Goal: Transaction & Acquisition: Purchase product/service

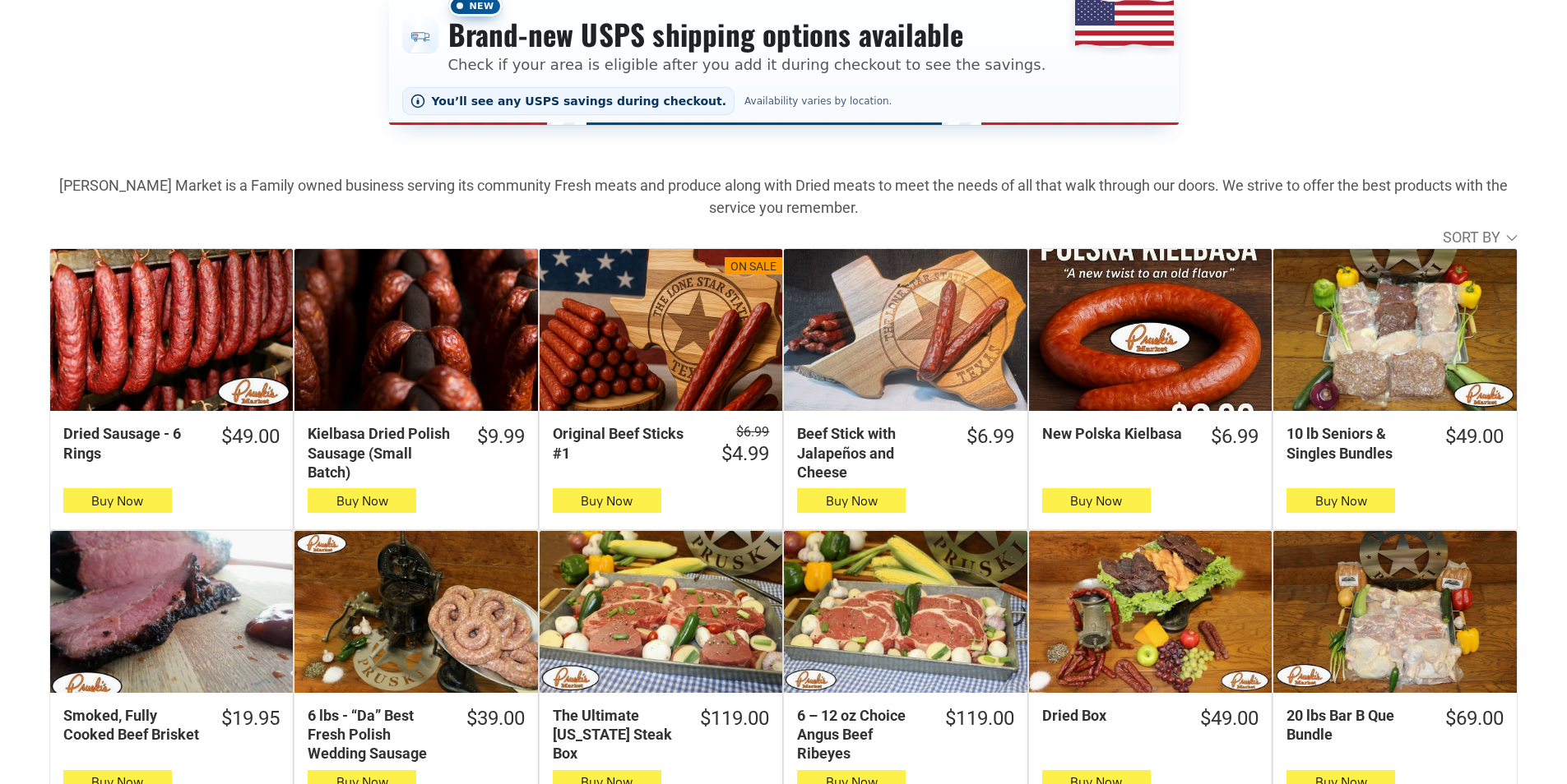
scroll to position [411, 0]
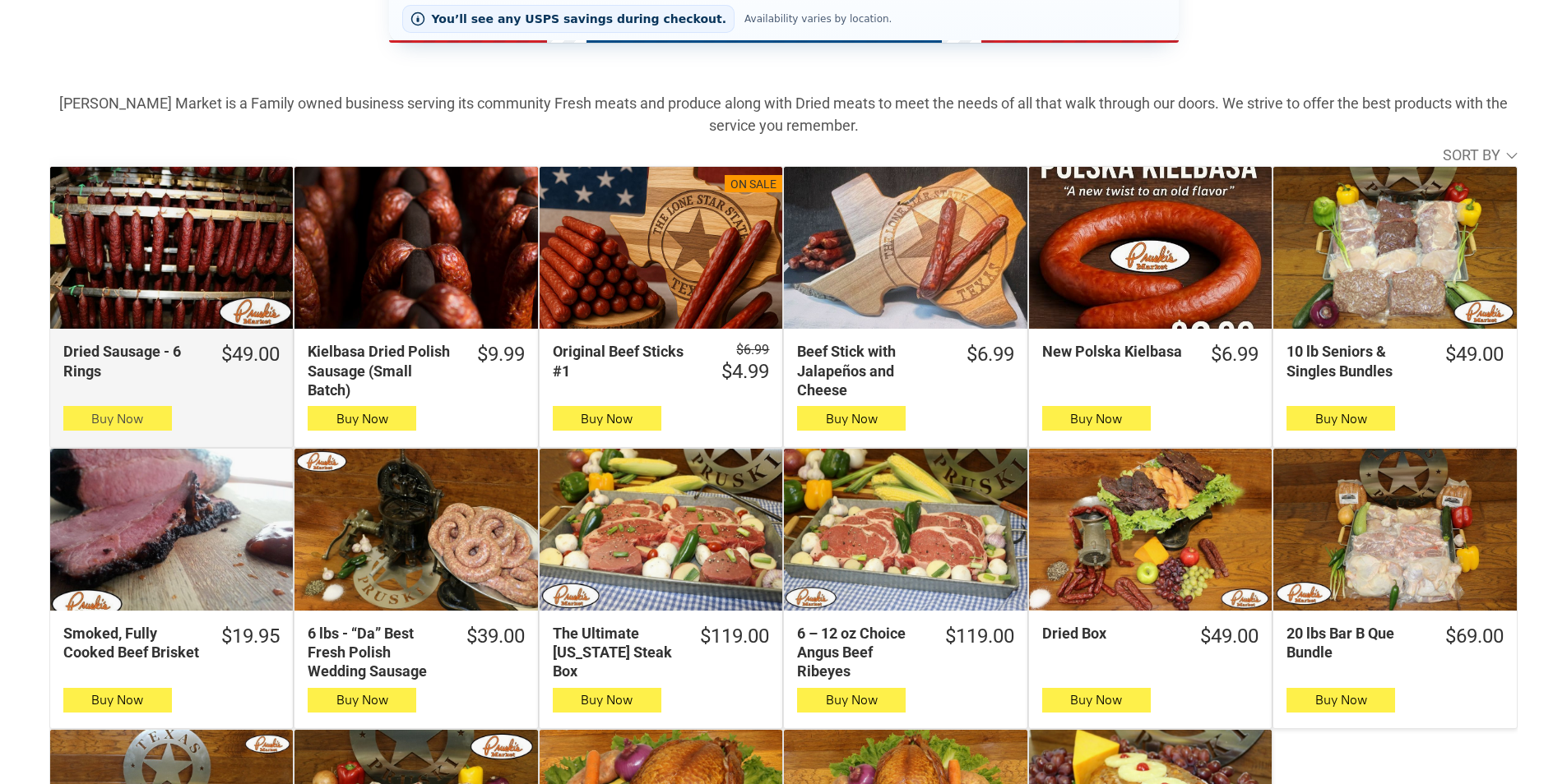
click at [168, 429] on button "Buy Now" at bounding box center [118, 418] width 108 height 24
click at [153, 427] on button "Buy Now" at bounding box center [118, 418] width 108 height 24
click at [144, 430] on button "Buy Now" at bounding box center [118, 418] width 108 height 24
